Goal: Information Seeking & Learning: Understand process/instructions

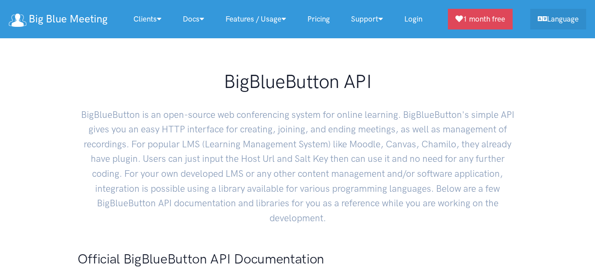
scroll to position [276, 0]
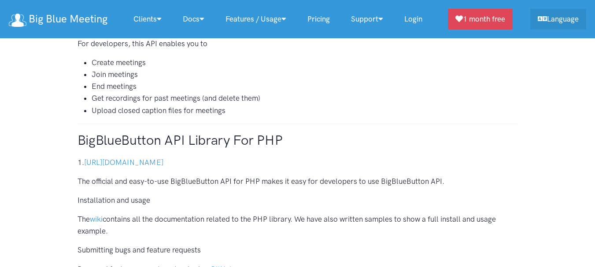
click at [131, 101] on li "Get recordings for past meetings (and delete them)" at bounding box center [305, 98] width 426 height 12
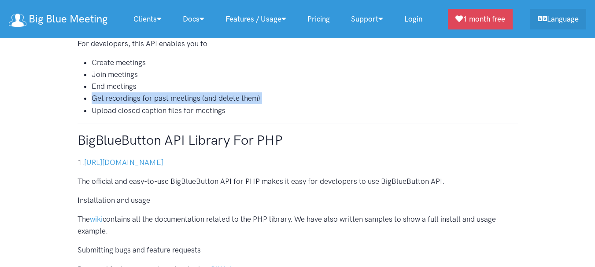
click at [131, 101] on li "Get recordings for past meetings (and delete them)" at bounding box center [305, 98] width 426 height 12
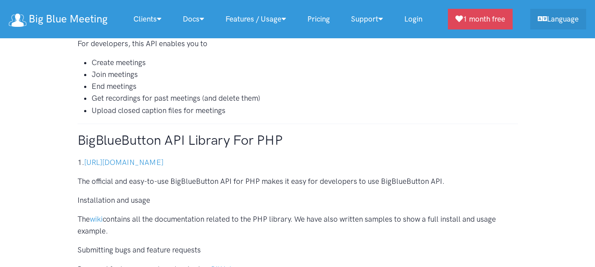
click at [131, 107] on li "Upload closed caption files for meetings" at bounding box center [305, 111] width 426 height 12
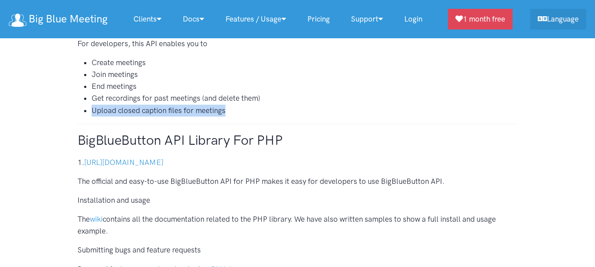
click at [132, 107] on li "Upload closed caption files for meetings" at bounding box center [305, 111] width 426 height 12
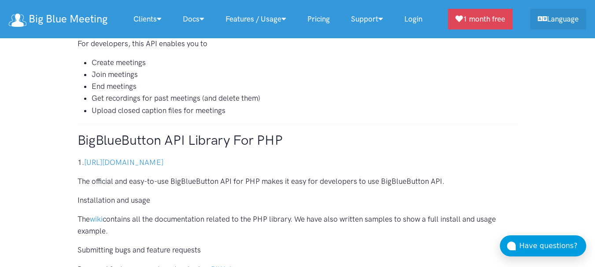
click at [112, 61] on li "Create meetings" at bounding box center [305, 63] width 426 height 12
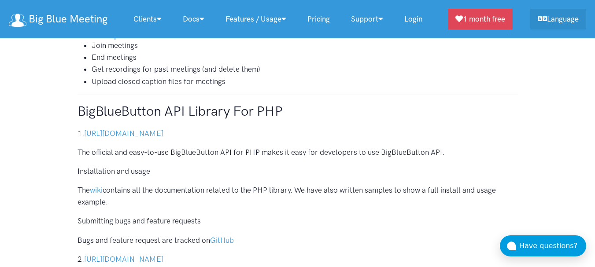
scroll to position [326, 0]
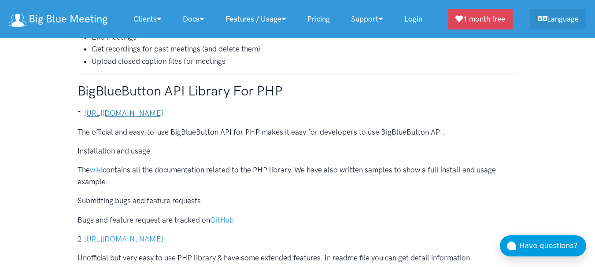
click at [163, 116] on link "[URL][DOMAIN_NAME]" at bounding box center [123, 113] width 79 height 9
